Goal: Book appointment/travel/reservation

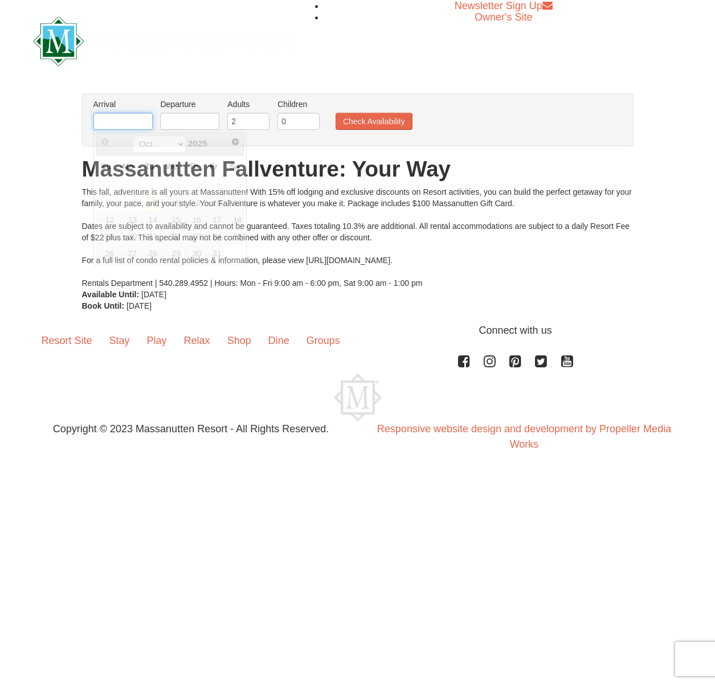
click at [124, 121] on input "text" at bounding box center [122, 121] width 59 height 17
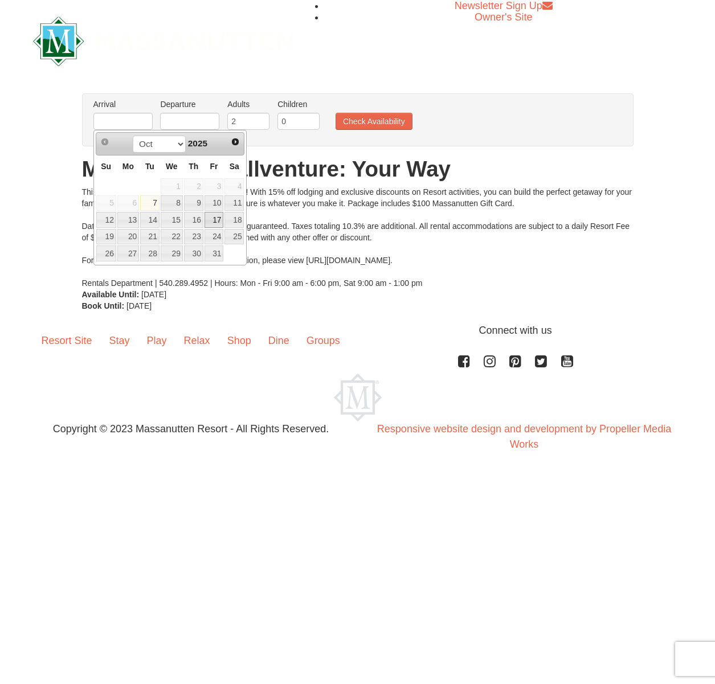
click at [212, 220] on link "17" at bounding box center [213, 220] width 19 height 16
type input "[DATE]"
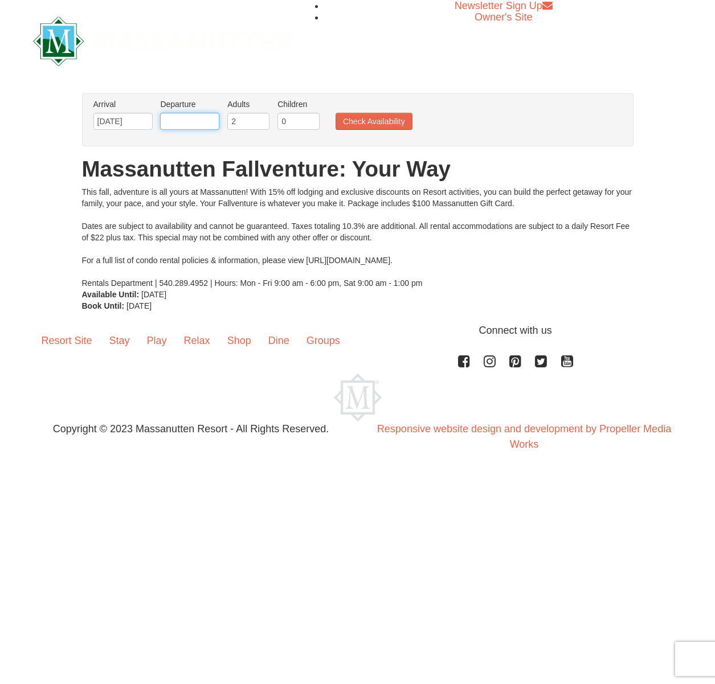
click at [188, 125] on input "text" at bounding box center [189, 121] width 59 height 17
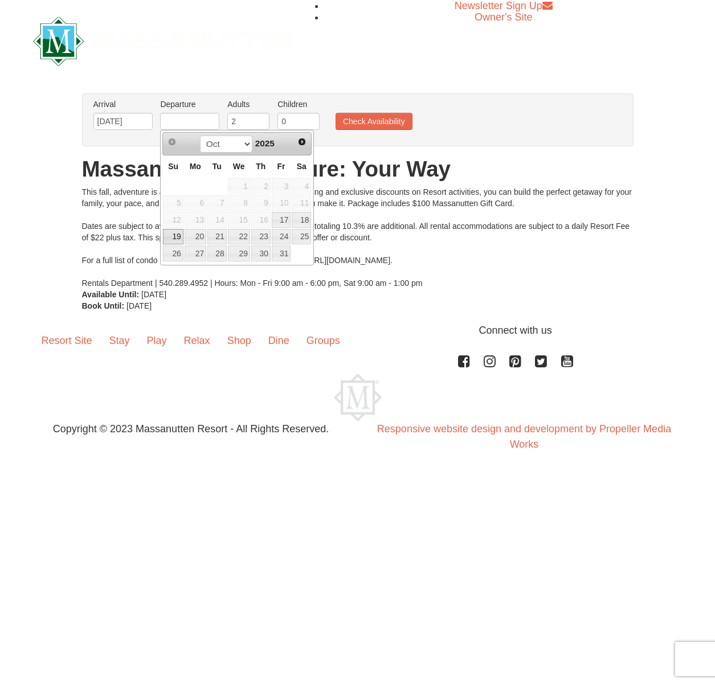
click at [175, 237] on link "19" at bounding box center [173, 237] width 20 height 16
type input "[DATE]"
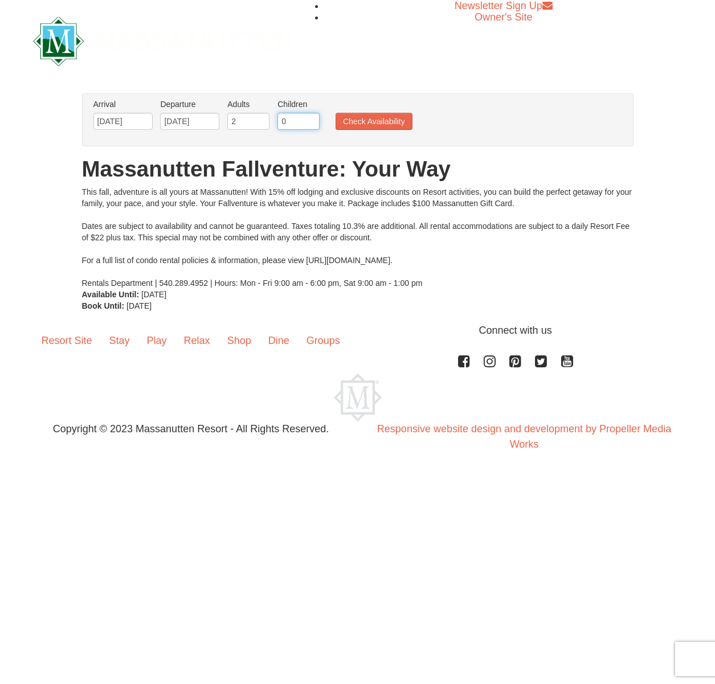
click at [298, 121] on input "0" at bounding box center [298, 121] width 42 height 17
click at [311, 124] on input "0" at bounding box center [298, 121] width 42 height 17
click at [310, 116] on input "1" at bounding box center [298, 121] width 42 height 17
click at [310, 116] on input "2" at bounding box center [298, 121] width 42 height 17
click at [310, 116] on input "3" at bounding box center [298, 121] width 42 height 17
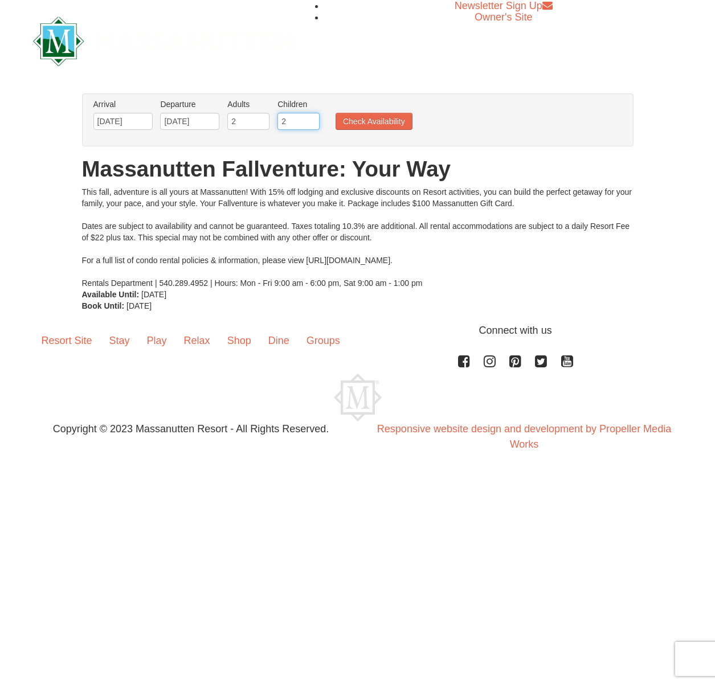
click at [310, 124] on input "2" at bounding box center [298, 121] width 42 height 17
type input "1"
click at [310, 124] on input "1" at bounding box center [298, 121] width 42 height 17
click at [348, 120] on button "Check Availability" at bounding box center [373, 121] width 77 height 17
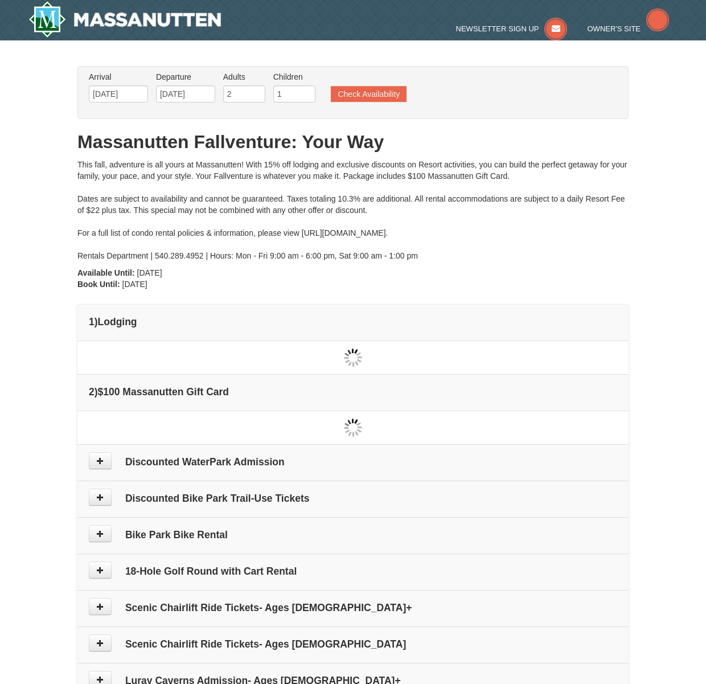
type input "[DATE]"
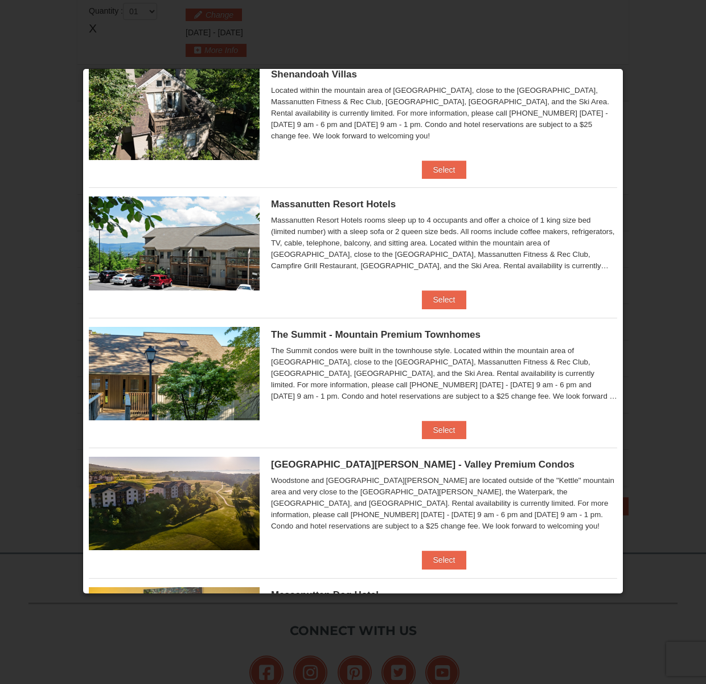
scroll to position [295, 0]
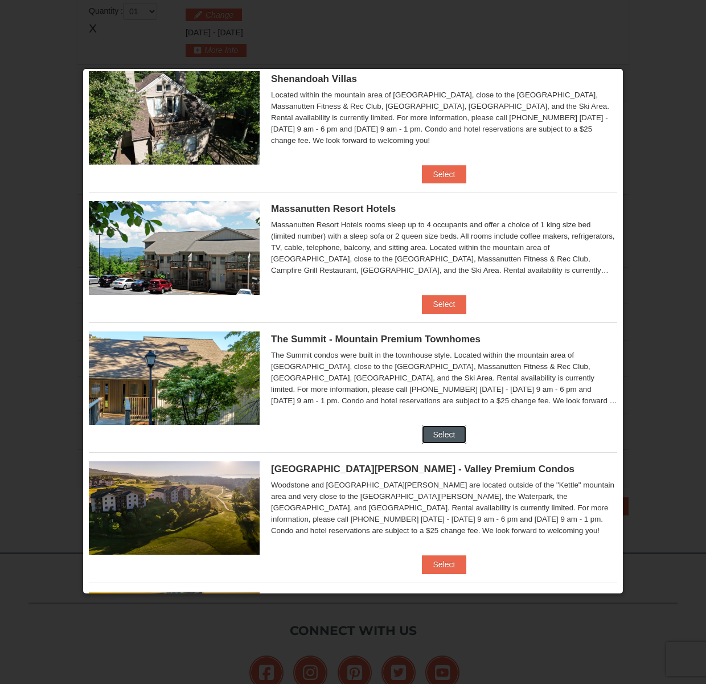
click at [440, 434] on button "Select" at bounding box center [444, 434] width 45 height 18
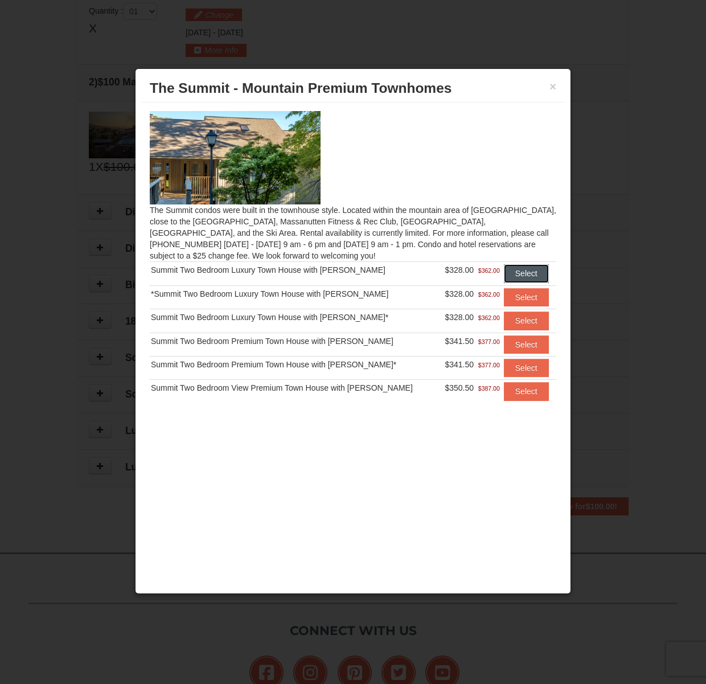
click at [519, 274] on button "Select" at bounding box center [526, 273] width 45 height 18
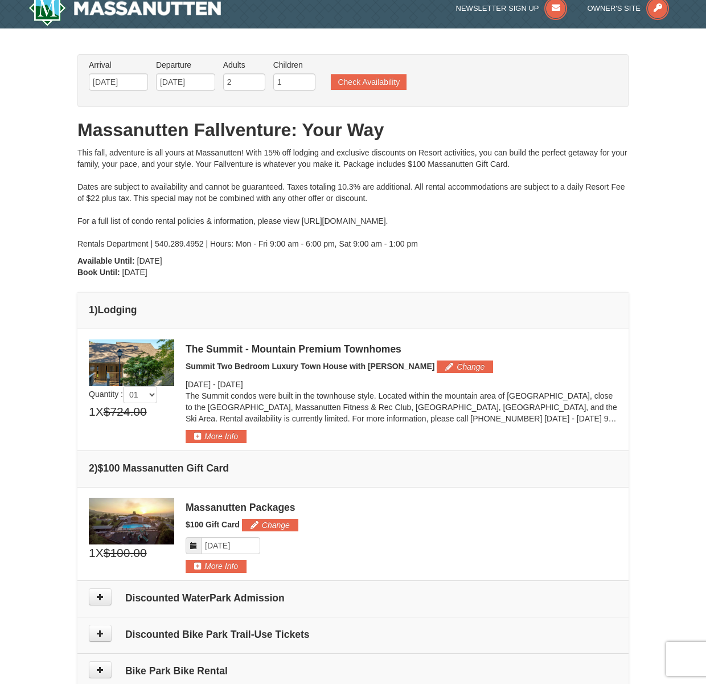
scroll to position [11, 0]
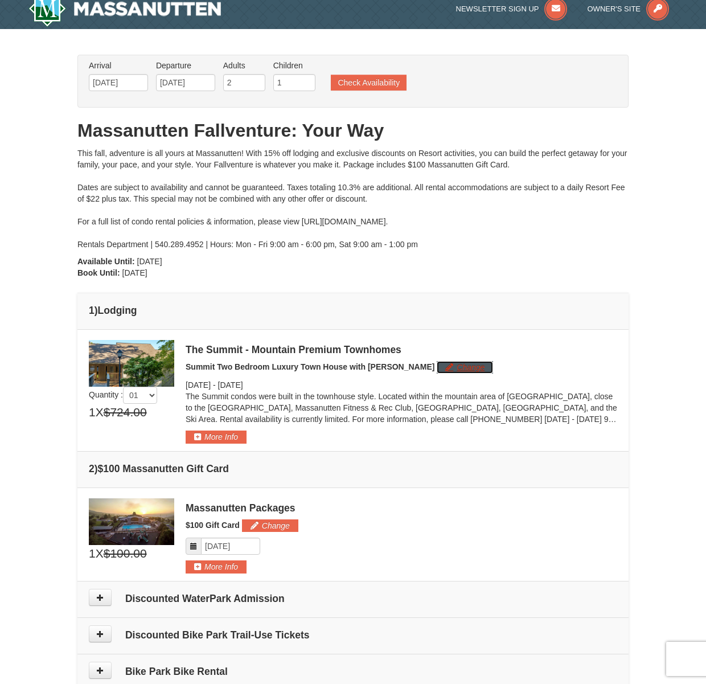
click at [437, 366] on button "Change" at bounding box center [465, 367] width 56 height 13
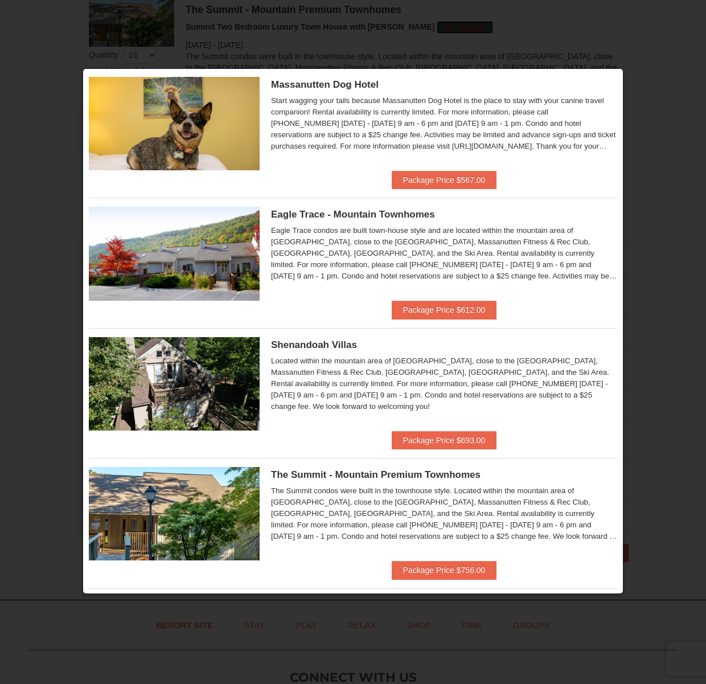
scroll to position [277, 0]
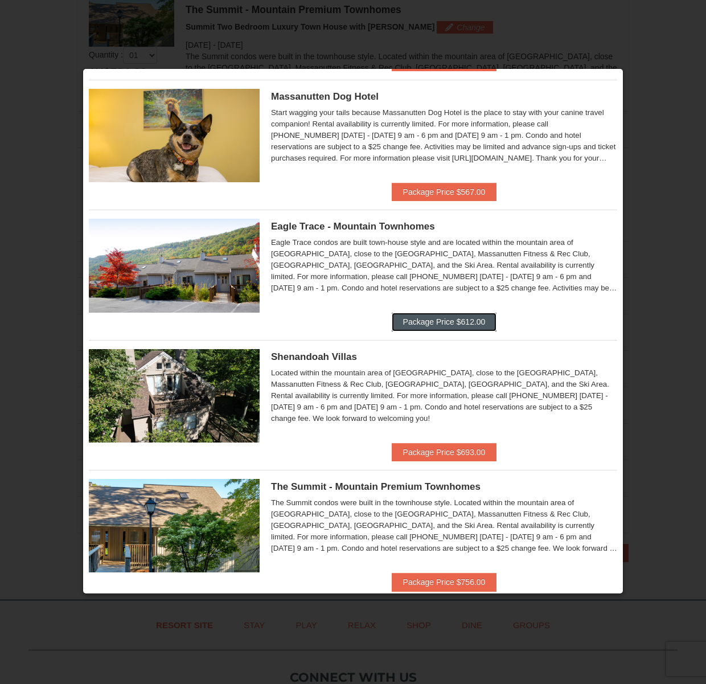
click at [477, 329] on button "Package Price $612.00" at bounding box center [444, 322] width 105 height 18
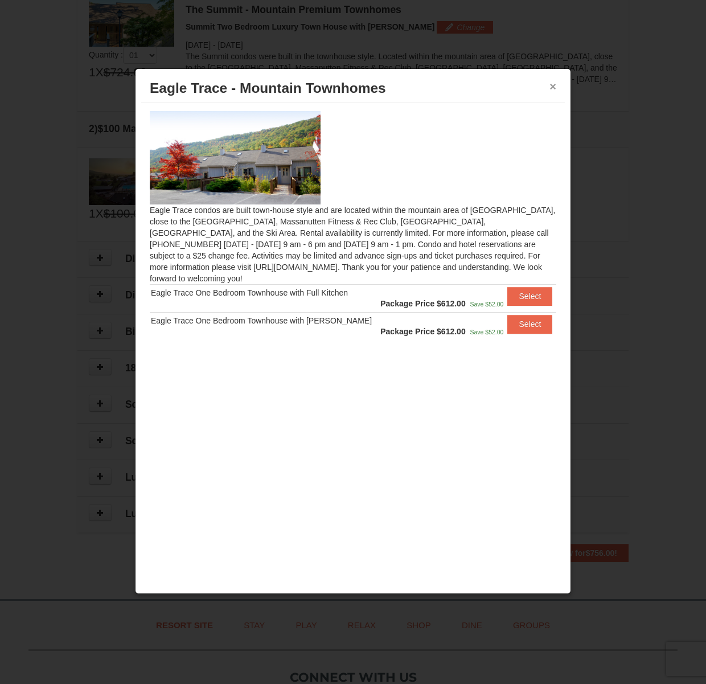
click at [551, 89] on button "×" at bounding box center [552, 86] width 7 height 11
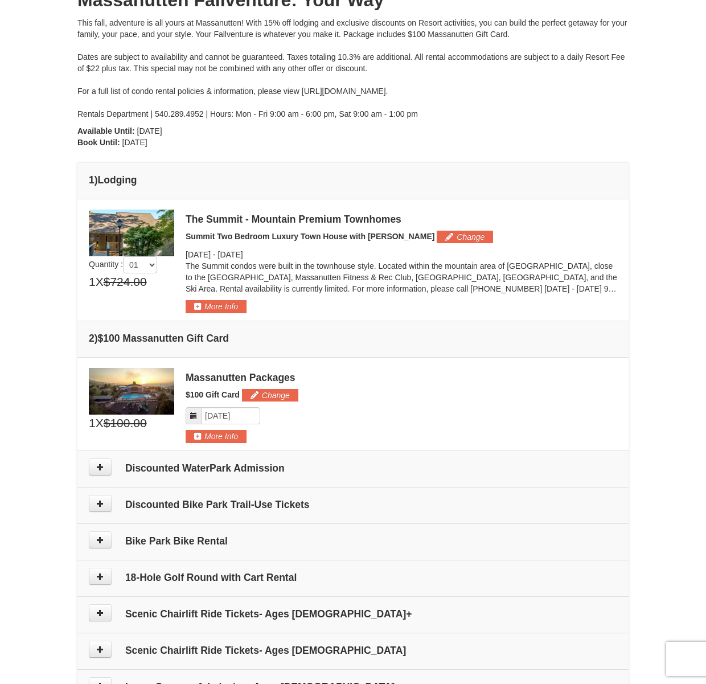
scroll to position [0, 0]
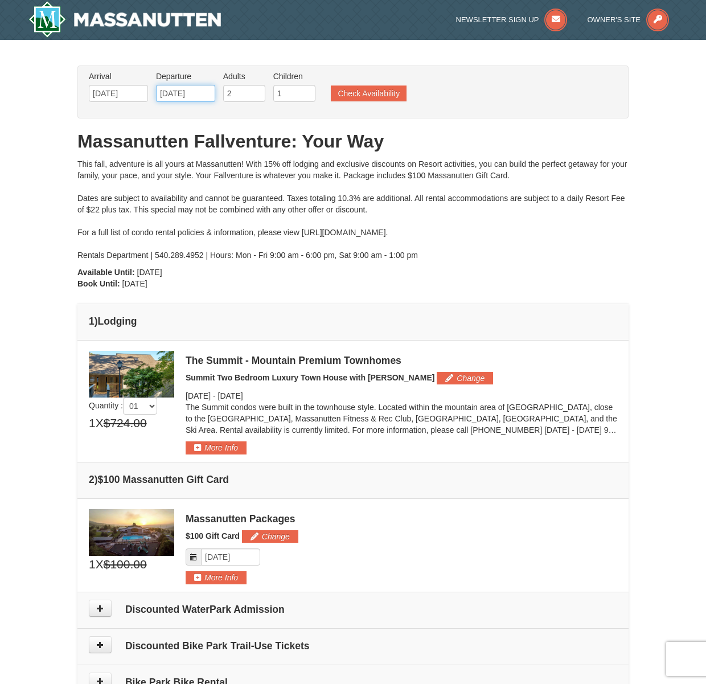
click at [207, 95] on input "10/19/2025" at bounding box center [185, 93] width 59 height 17
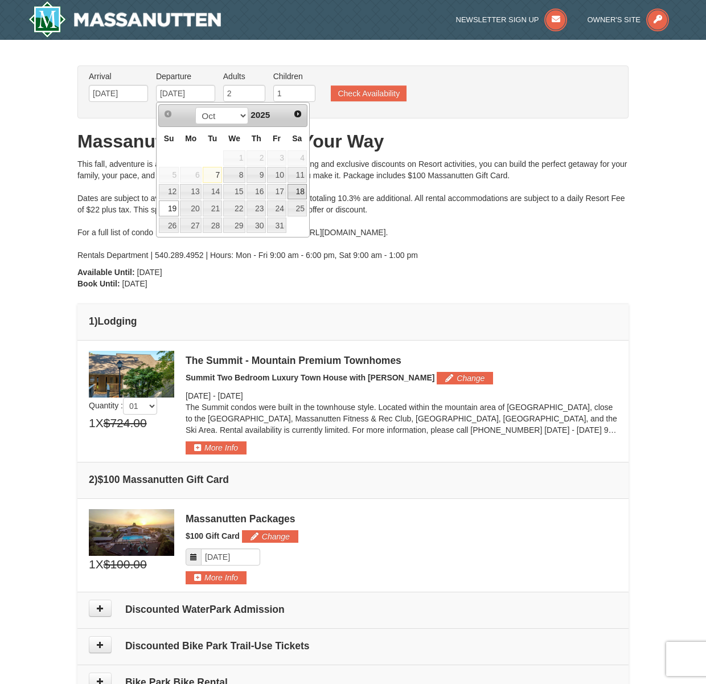
click at [298, 194] on link "18" at bounding box center [297, 192] width 19 height 16
type input "[DATE]"
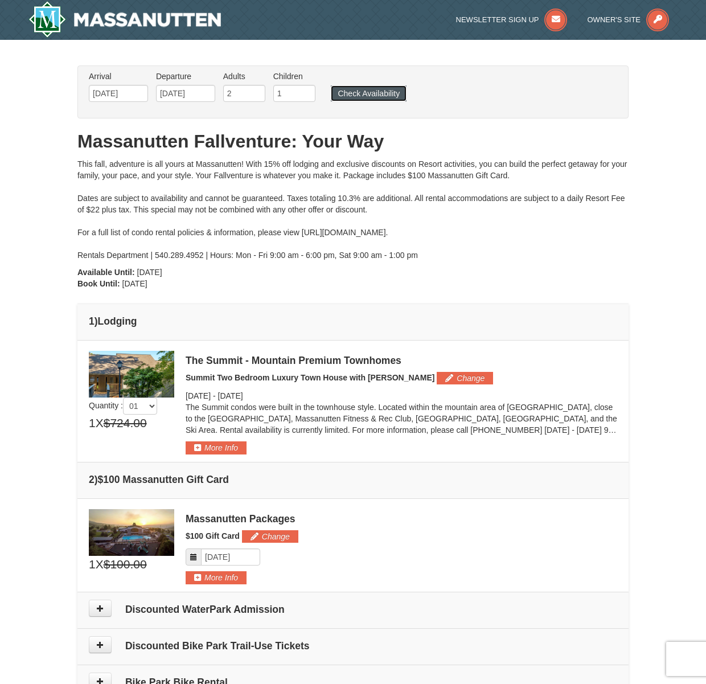
click at [362, 94] on button "Check Availability" at bounding box center [369, 93] width 76 height 16
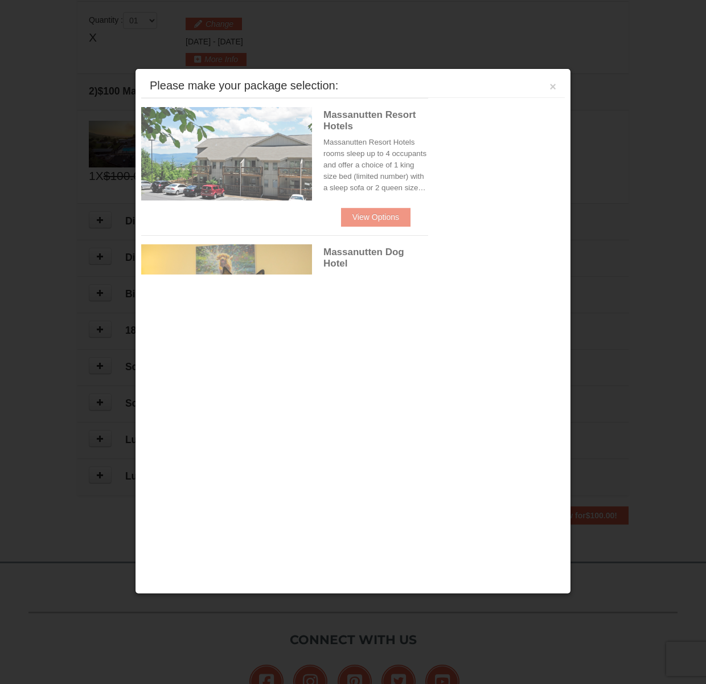
scroll to position [348, 0]
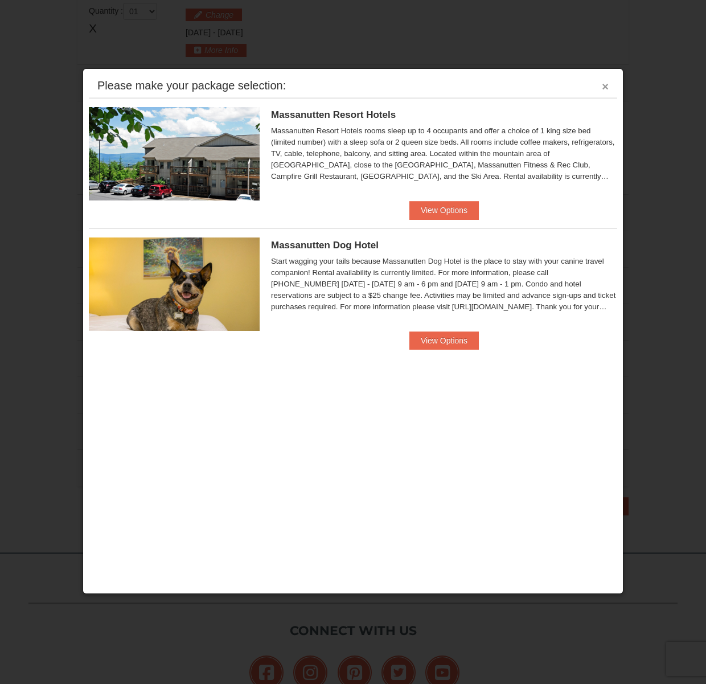
click at [605, 89] on button "×" at bounding box center [605, 86] width 7 height 11
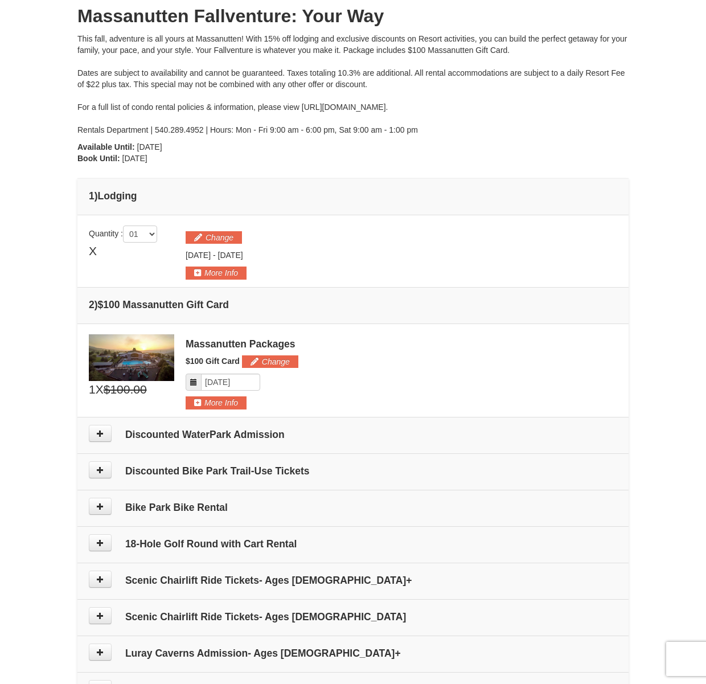
scroll to position [0, 0]
